Goal: Information Seeking & Learning: Understand process/instructions

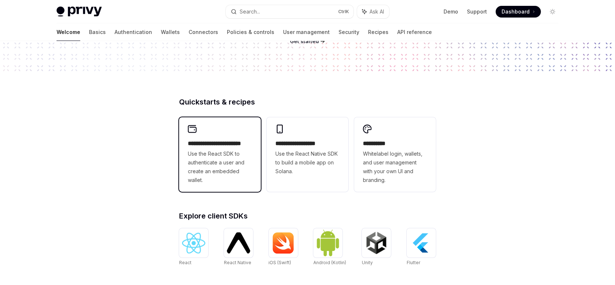
scroll to position [130, 0]
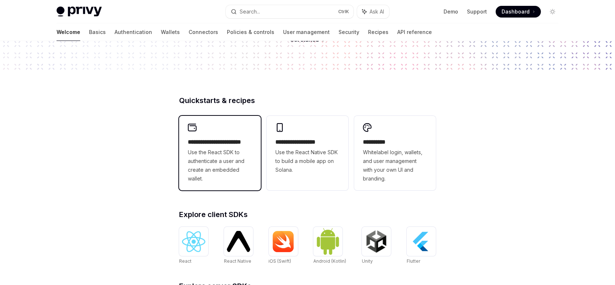
click at [235, 160] on span "Use the React SDK to authenticate a user and create an embedded wallet." at bounding box center [220, 165] width 64 height 35
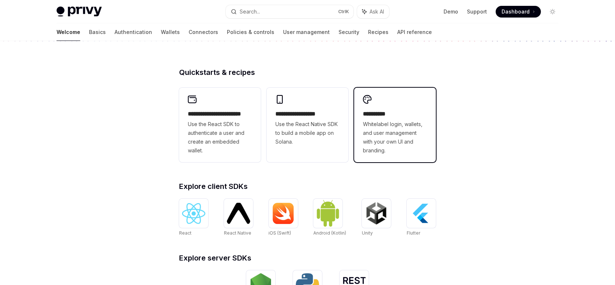
scroll to position [195, 0]
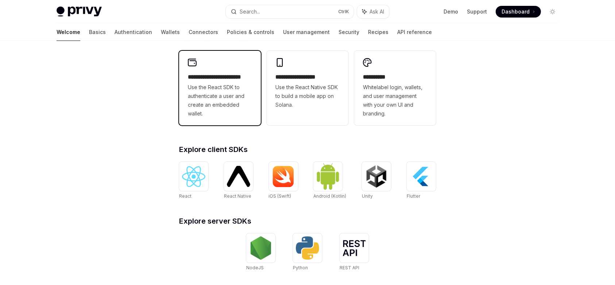
click at [238, 109] on span "Use the React SDK to authenticate a user and create an embedded wallet." at bounding box center [220, 100] width 64 height 35
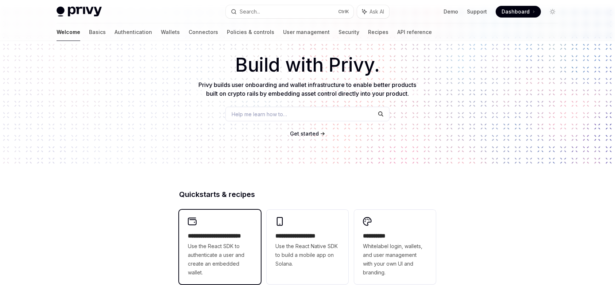
scroll to position [0, 0]
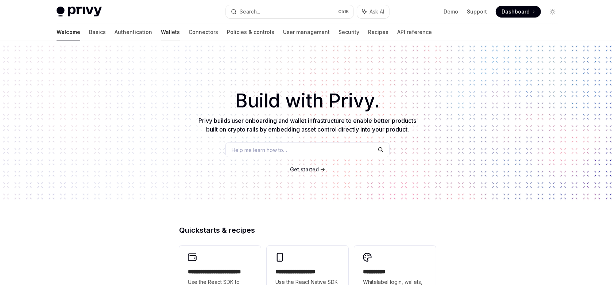
click at [161, 29] on link "Wallets" at bounding box center [170, 32] width 19 height 18
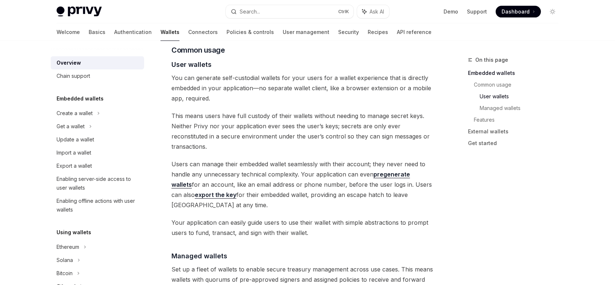
scroll to position [519, 0]
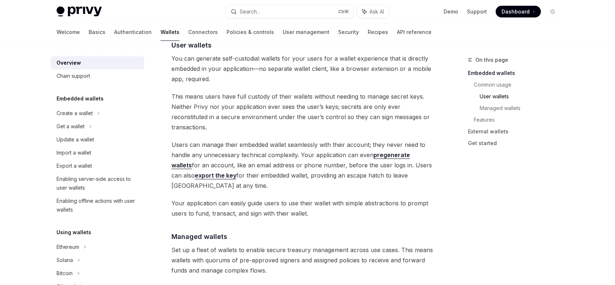
click at [402, 151] on link "pregenerate wallets" at bounding box center [291, 160] width 239 height 18
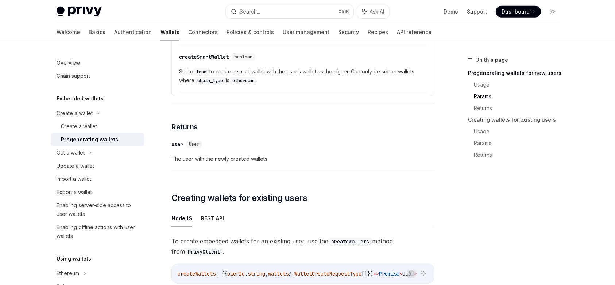
scroll to position [683, 0]
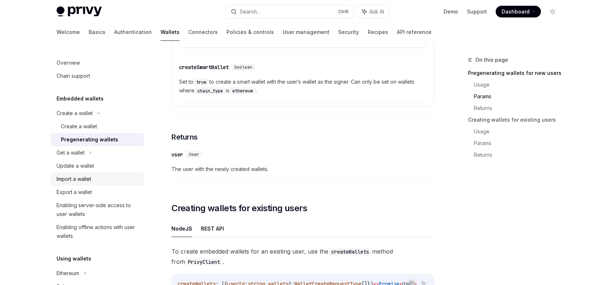
click at [74, 183] on div "Import a wallet" at bounding box center [74, 178] width 35 height 9
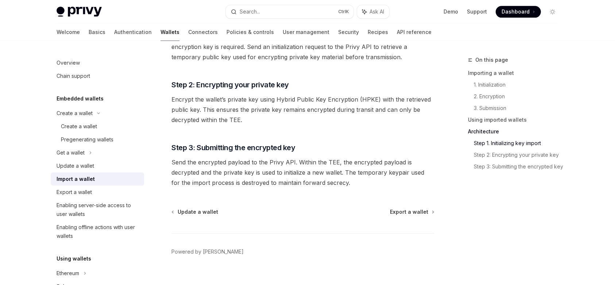
scroll to position [1761, 0]
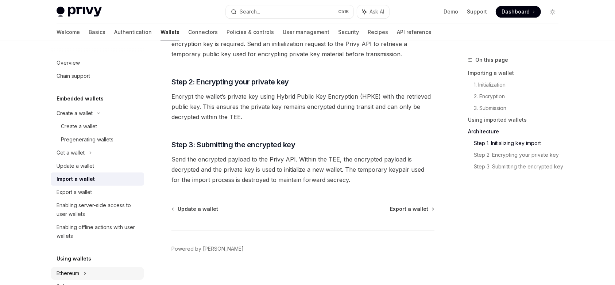
click at [75, 118] on div "Ethereum" at bounding box center [75, 113] width 36 height 9
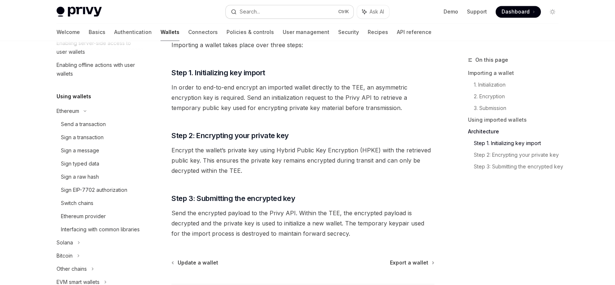
scroll to position [1696, 0]
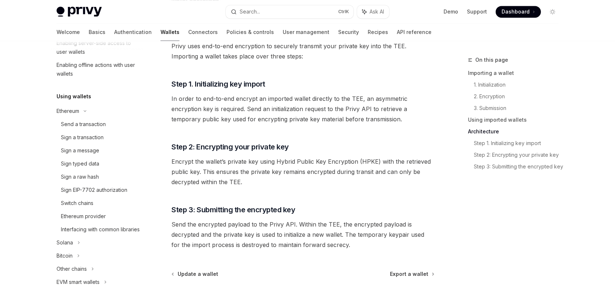
type textarea "*"
